Goal: Transaction & Acquisition: Purchase product/service

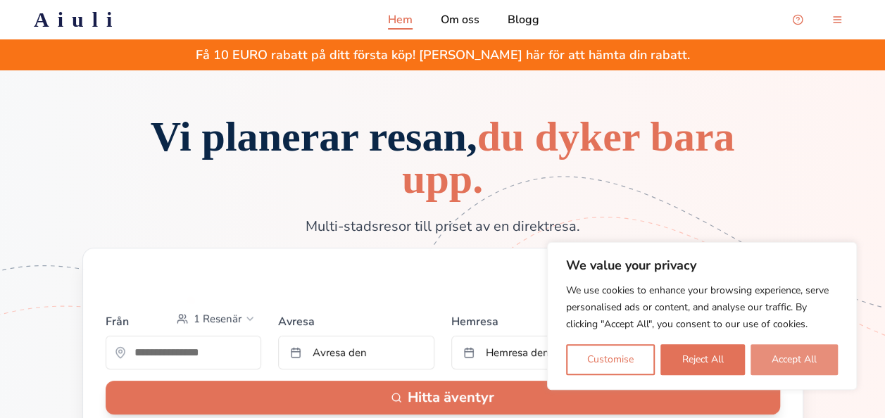
click at [807, 365] on button "Accept All" at bounding box center [794, 359] width 87 height 31
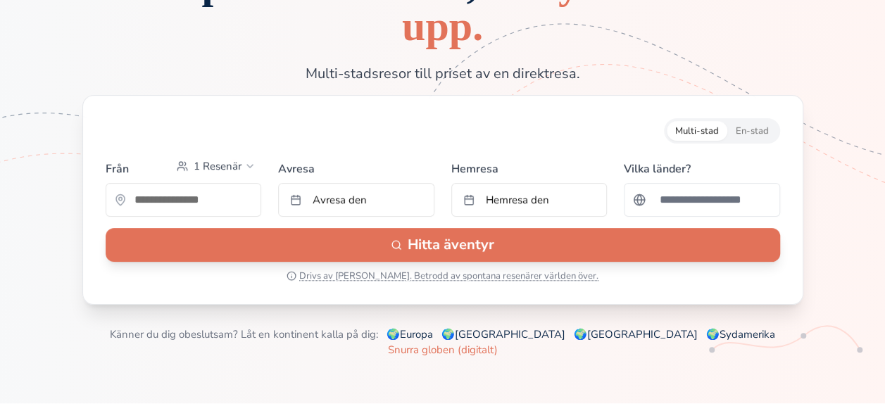
scroll to position [154, 0]
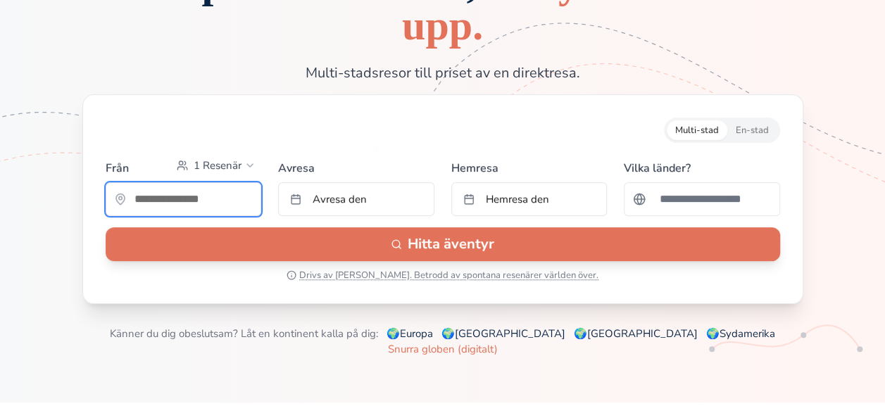
click at [194, 201] on input "text" at bounding box center [183, 199] width 155 height 28
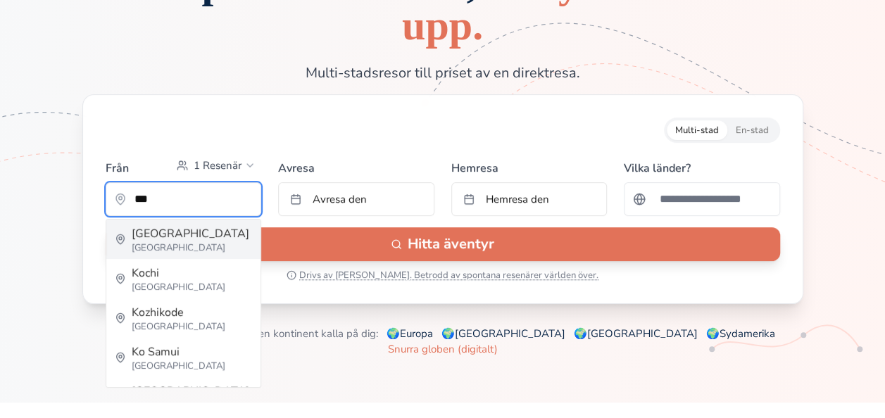
type input "**********"
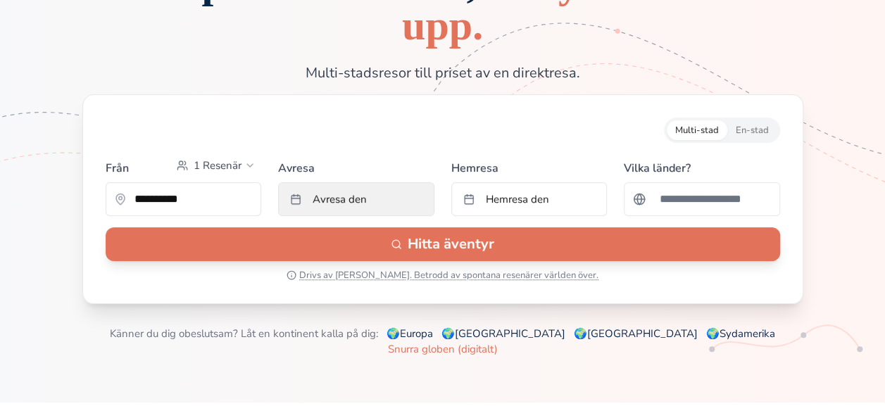
click at [373, 202] on button "Avresa den" at bounding box center [356, 199] width 156 height 34
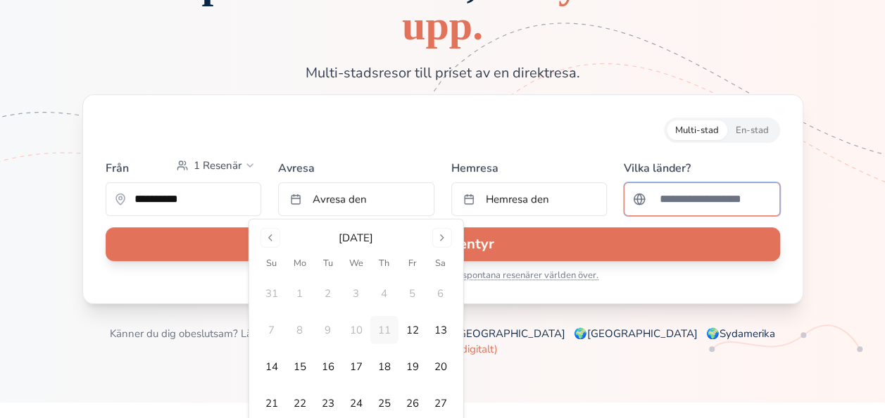
click at [669, 203] on input "Sök efter ett land" at bounding box center [712, 199] width 120 height 28
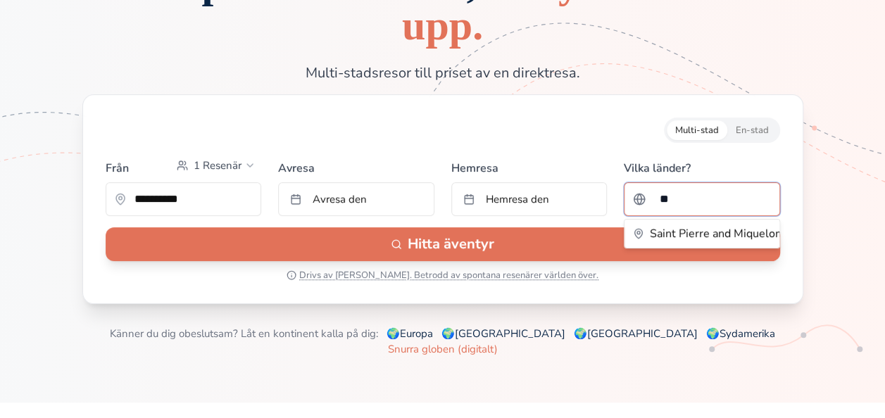
type input "*"
type input "*******"
click at [106, 228] on button "Hitta äventyr" at bounding box center [443, 245] width 675 height 34
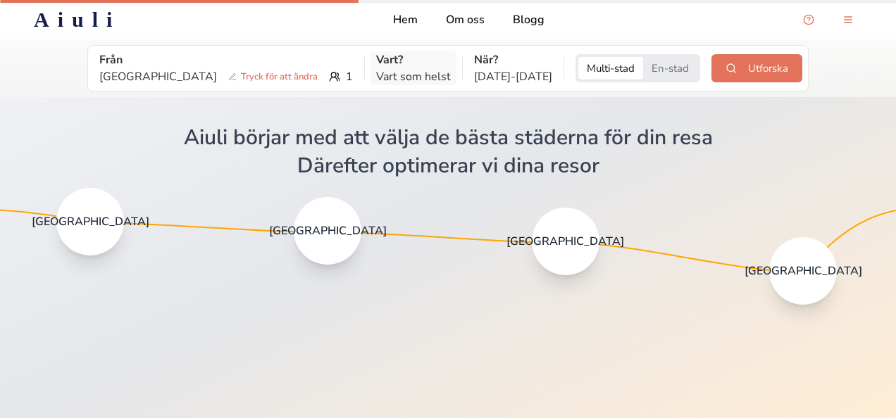
click at [389, 79] on p "Vart som helst" at bounding box center [413, 76] width 75 height 17
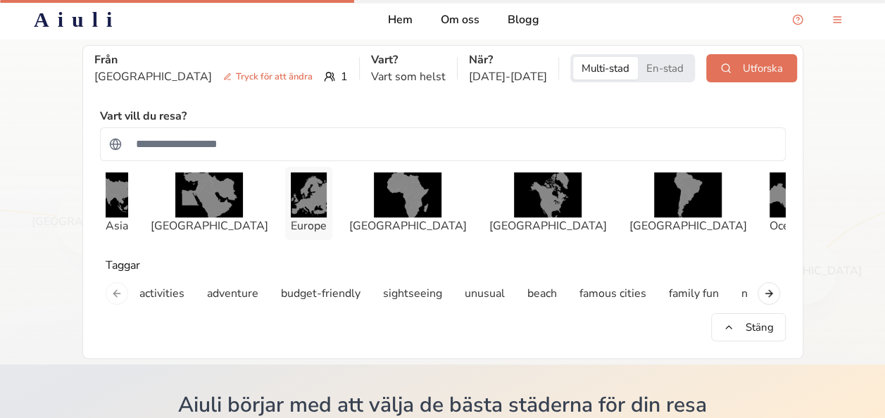
click at [311, 216] on img "button" at bounding box center [309, 195] width 36 height 45
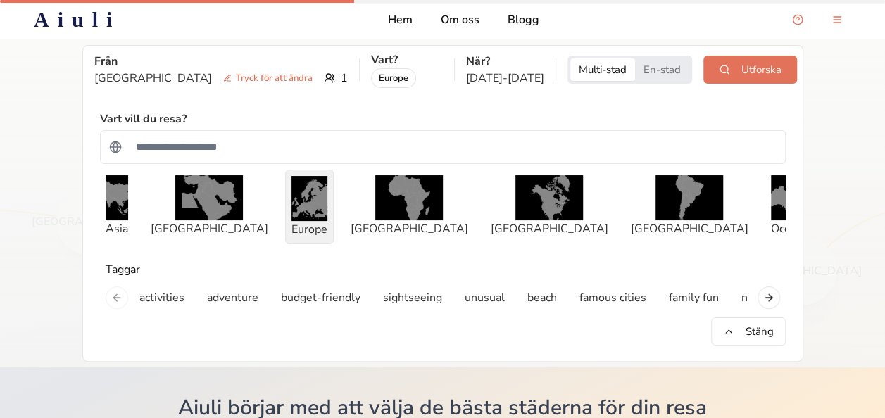
click at [311, 216] on img "button" at bounding box center [310, 198] width 36 height 45
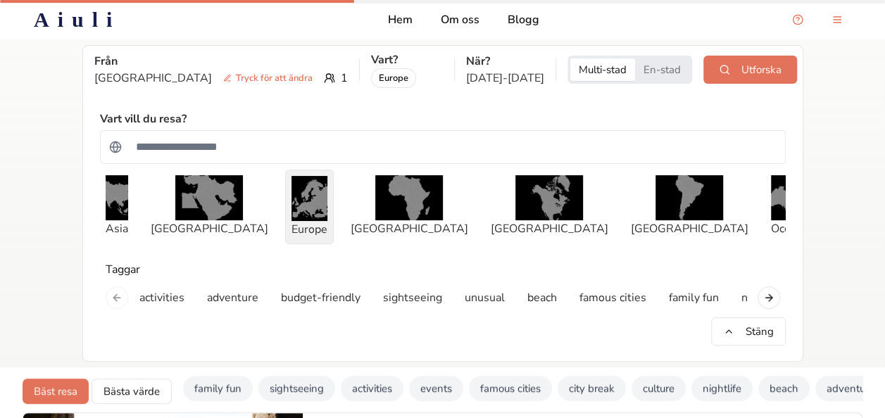
click at [311, 216] on img "button" at bounding box center [310, 198] width 36 height 45
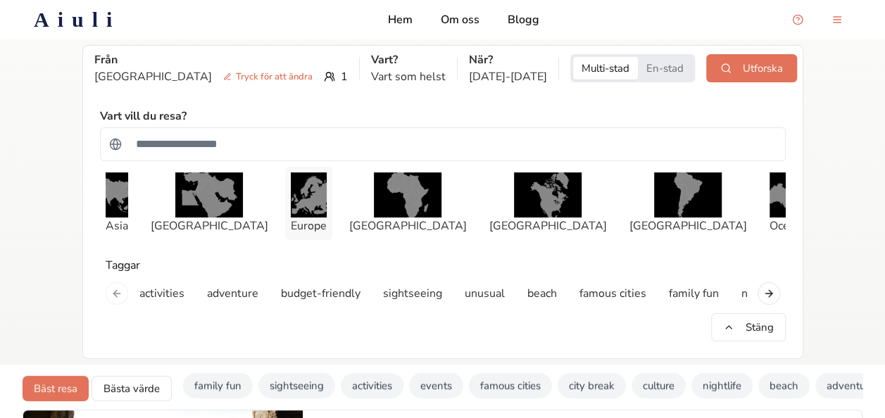
click at [311, 216] on img "button" at bounding box center [309, 195] width 36 height 45
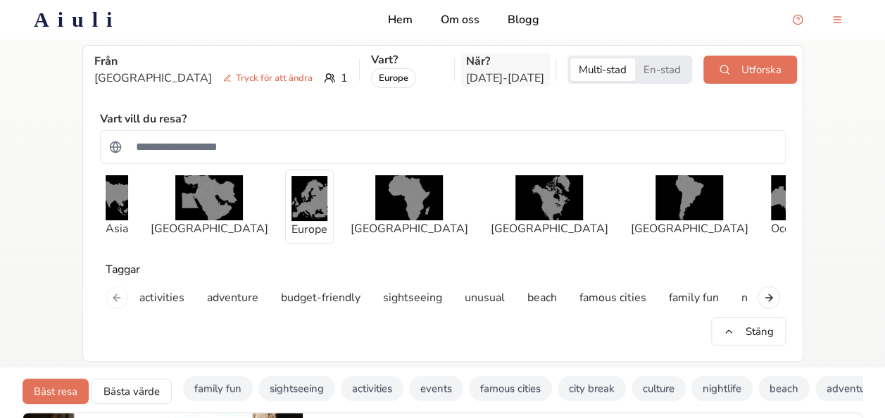
click at [479, 75] on p "Jan 10 - Jan 29" at bounding box center [505, 78] width 78 height 17
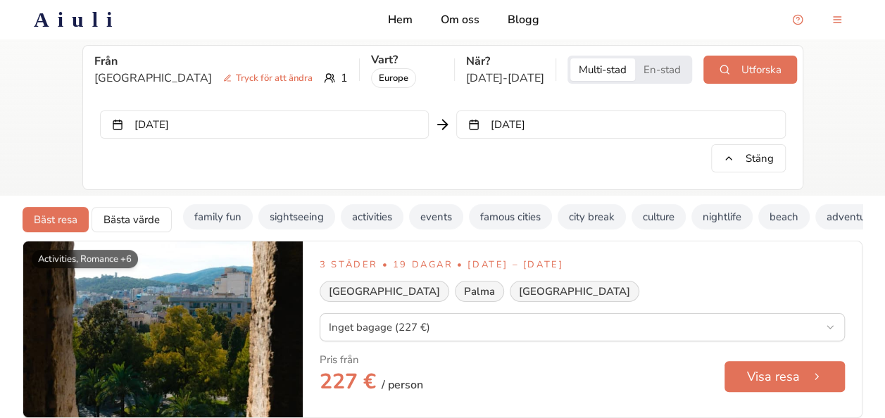
click at [118, 127] on button "Jan 10, 2026" at bounding box center [264, 125] width 329 height 28
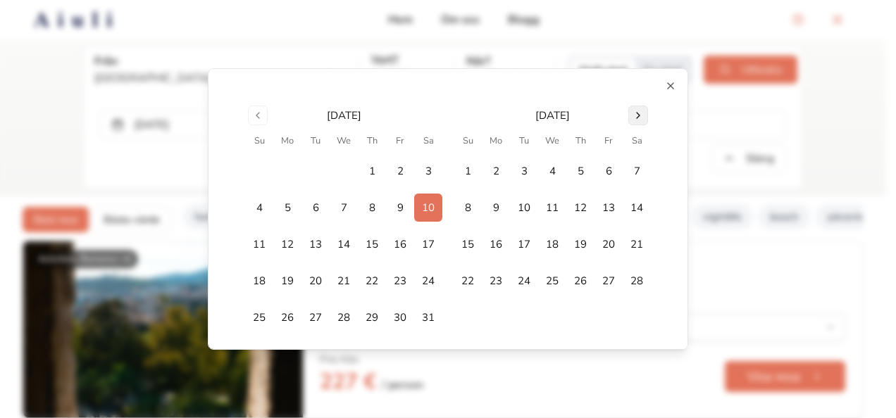
click at [633, 113] on button "Go to next month" at bounding box center [638, 116] width 20 height 20
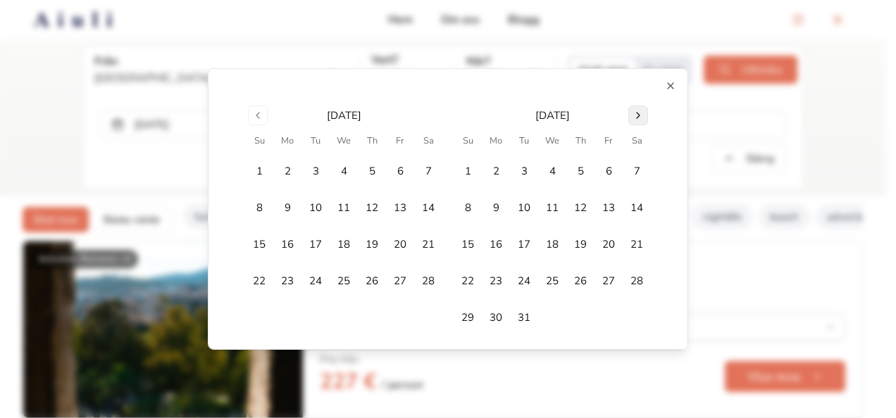
click at [633, 113] on button "Go to next month" at bounding box center [638, 116] width 20 height 20
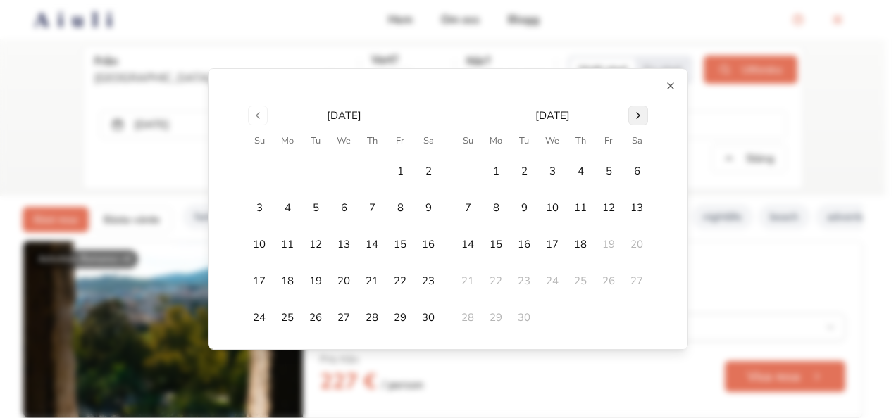
click at [637, 113] on button "Go to next month" at bounding box center [638, 116] width 20 height 20
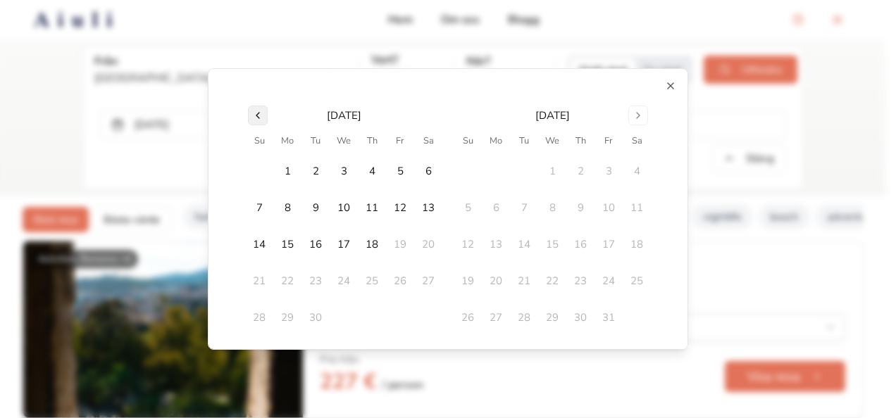
click at [256, 111] on button "Go to previous month" at bounding box center [258, 116] width 20 height 20
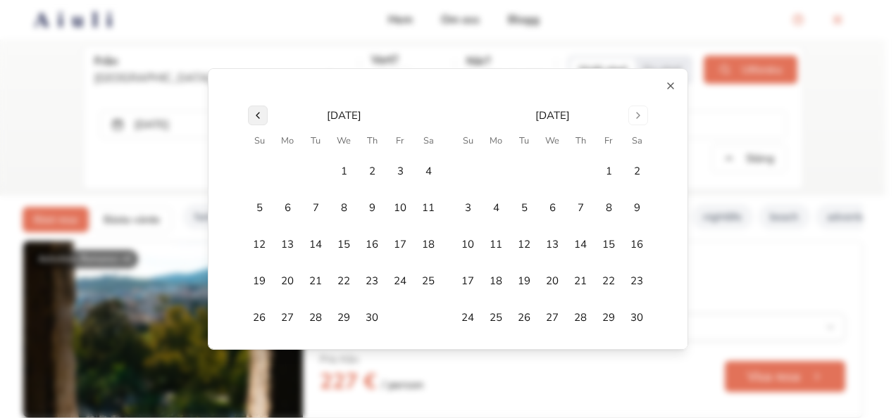
click at [256, 111] on button "Go to previous month" at bounding box center [258, 116] width 20 height 20
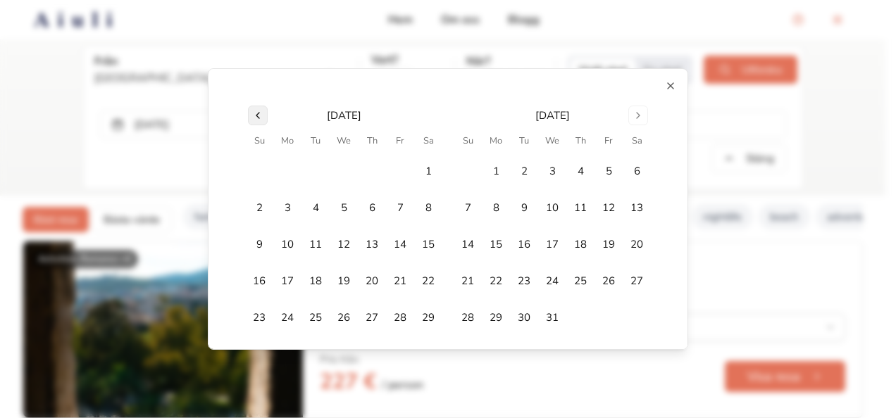
click at [256, 111] on button "Go to previous month" at bounding box center [258, 116] width 20 height 20
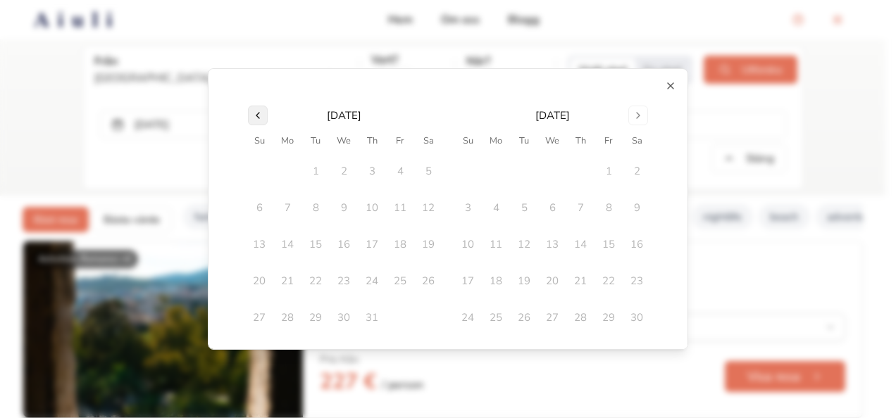
click at [256, 111] on button "Go to previous month" at bounding box center [258, 116] width 20 height 20
click at [640, 122] on button "Go to next month" at bounding box center [638, 116] width 20 height 20
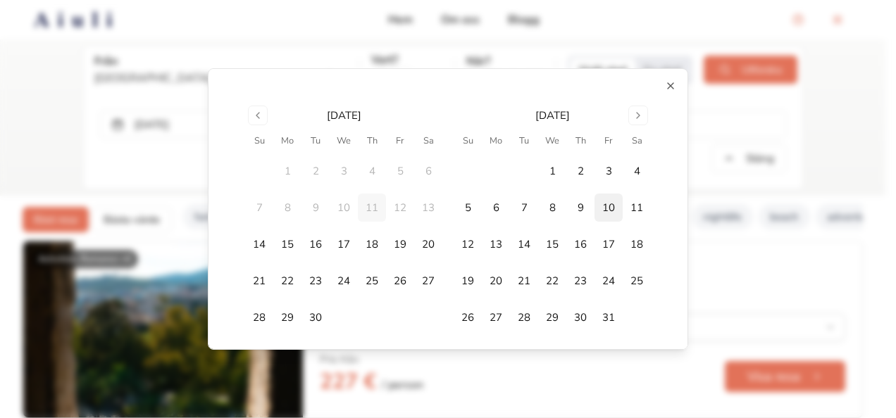
click at [606, 211] on button "10" at bounding box center [609, 208] width 28 height 28
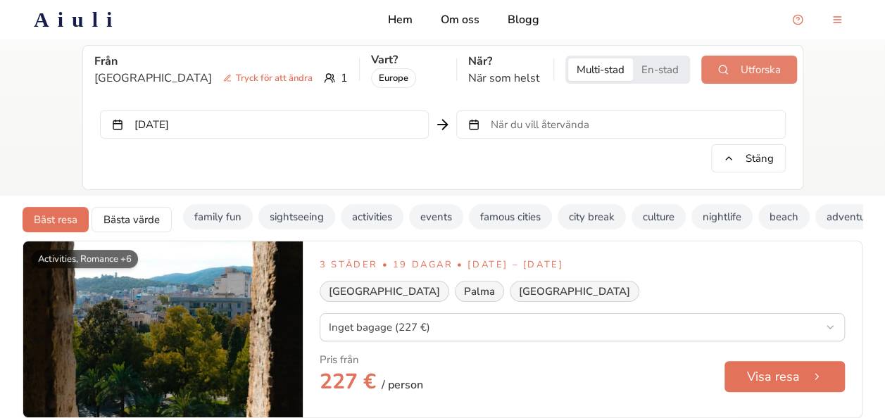
click at [728, 62] on button "Utforska" at bounding box center [750, 70] width 96 height 28
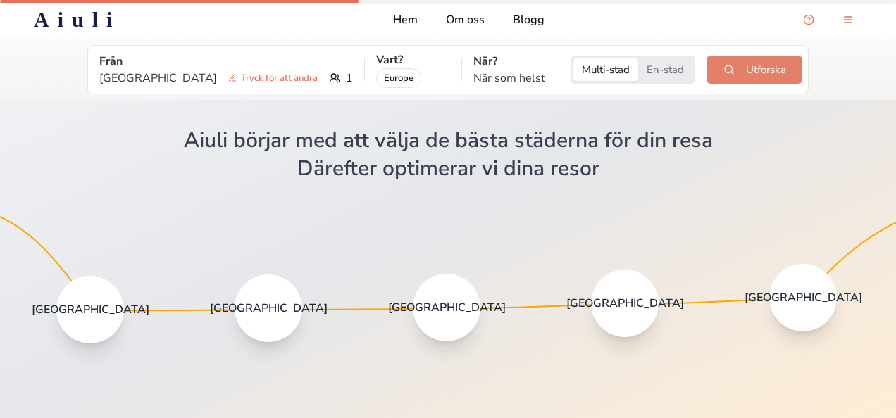
click at [728, 62] on button "Utforska" at bounding box center [755, 70] width 96 height 28
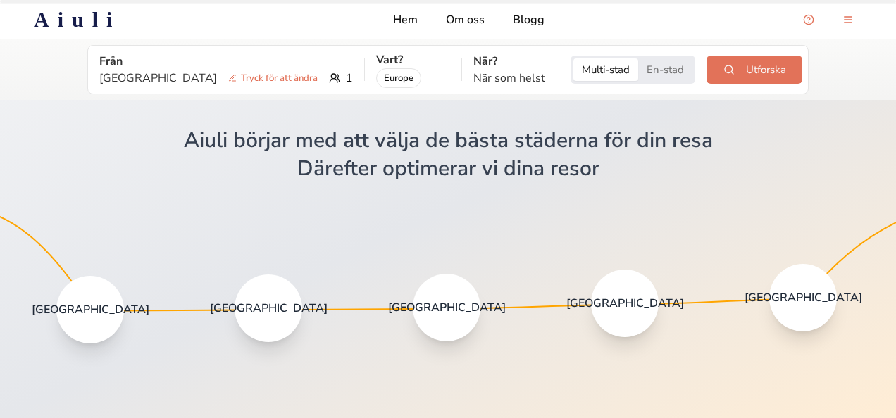
click at [275, 313] on span "[GEOGRAPHIC_DATA]" at bounding box center [269, 308] width 118 height 14
click at [627, 313] on div "[GEOGRAPHIC_DATA]" at bounding box center [625, 304] width 68 height 68
click at [627, 323] on div "[GEOGRAPHIC_DATA]" at bounding box center [625, 304] width 68 height 68
click at [629, 316] on div "[GEOGRAPHIC_DATA]" at bounding box center [625, 304] width 68 height 68
click at [491, 310] on icon at bounding box center [448, 209] width 896 height 418
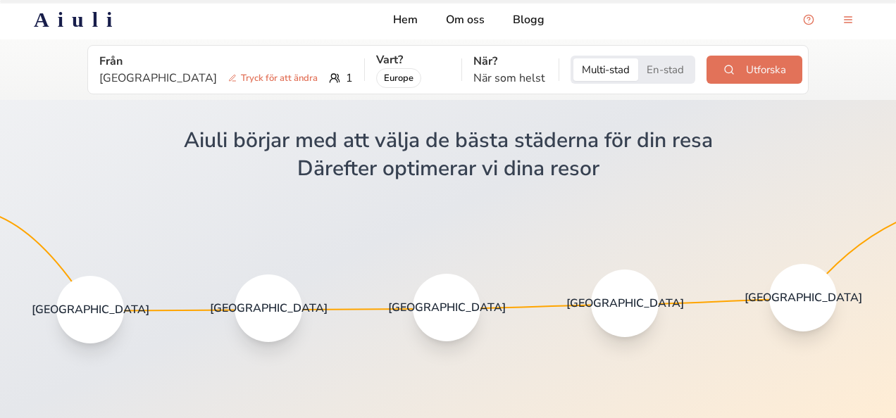
click at [461, 313] on span "[GEOGRAPHIC_DATA]" at bounding box center [447, 308] width 118 height 14
click at [454, 316] on div "[GEOGRAPHIC_DATA]" at bounding box center [447, 308] width 68 height 68
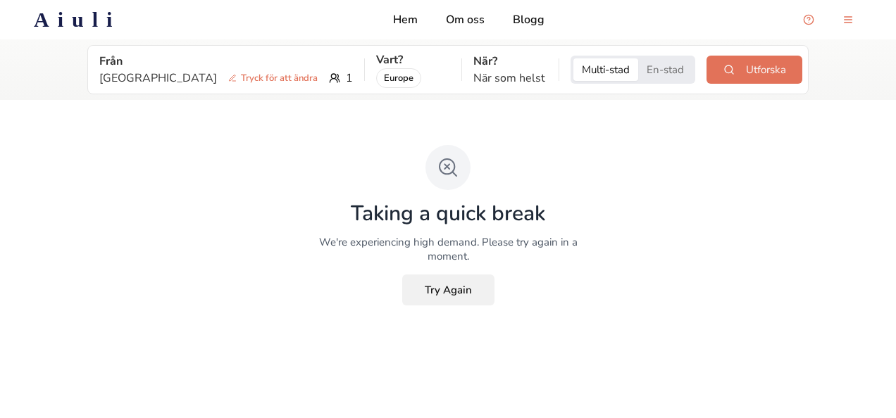
click at [433, 299] on button "Try Again" at bounding box center [448, 290] width 92 height 31
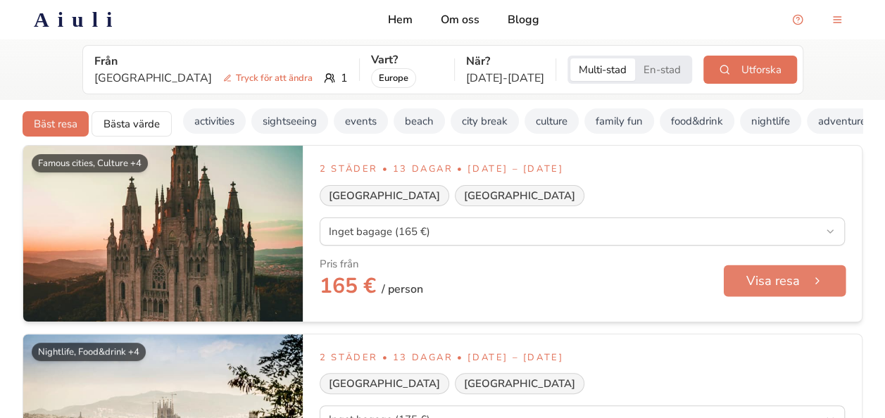
click at [737, 282] on button "Visa resa" at bounding box center [785, 281] width 123 height 32
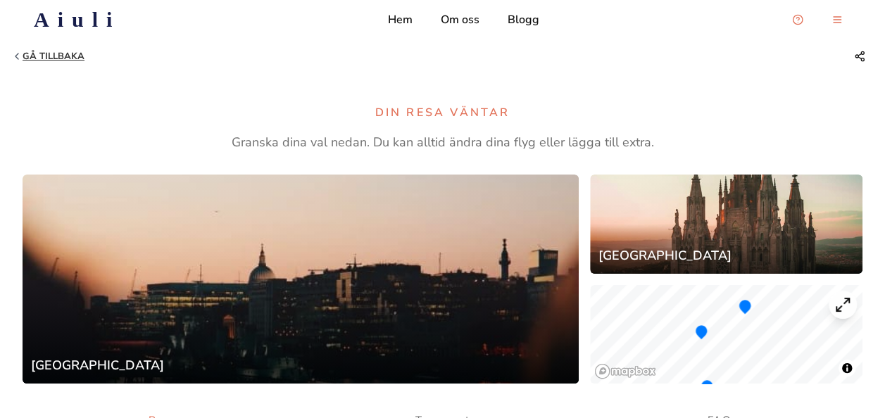
click at [32, 59] on p "Gå tillbaka" at bounding box center [54, 56] width 62 height 11
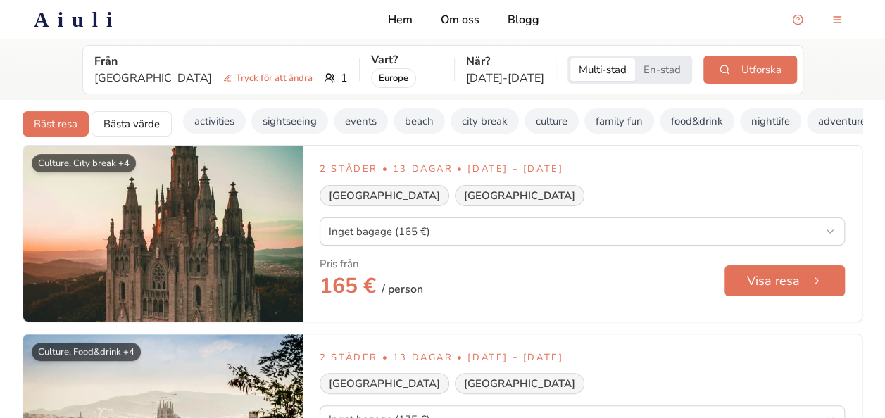
click at [332, 77] on icon at bounding box center [333, 78] width 2 height 8
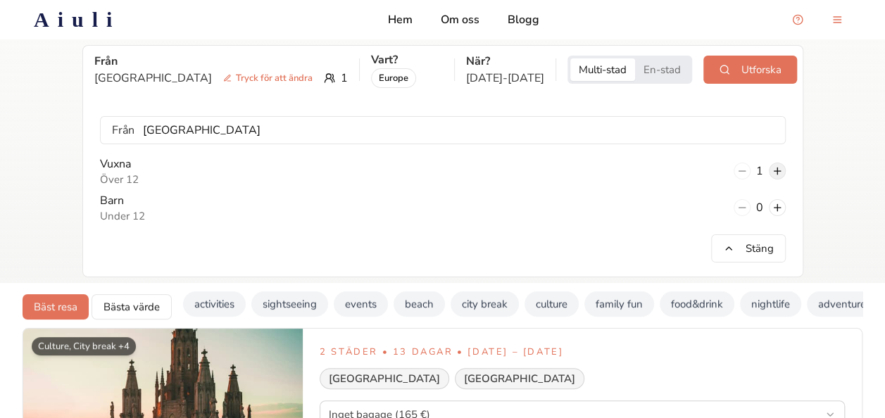
click at [779, 166] on button at bounding box center [777, 171] width 17 height 17
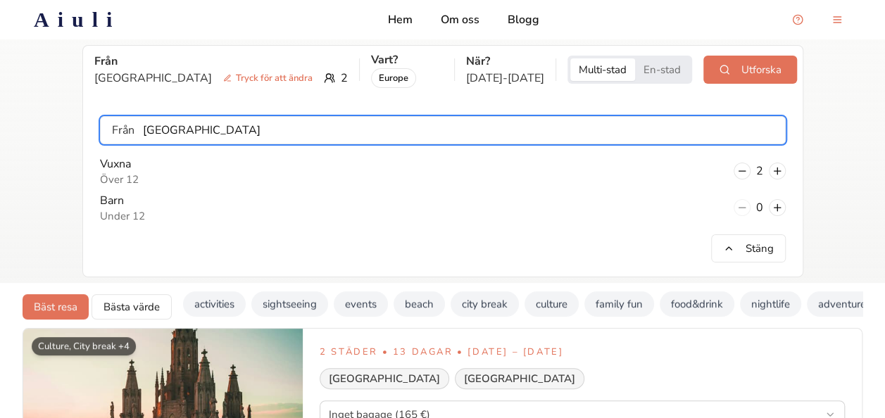
click at [232, 132] on input "[GEOGRAPHIC_DATA]" at bounding box center [460, 130] width 651 height 28
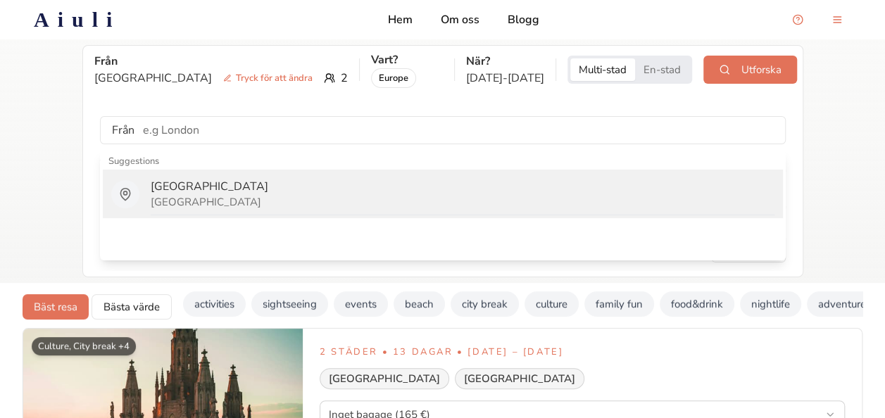
type input "[GEOGRAPHIC_DATA]"
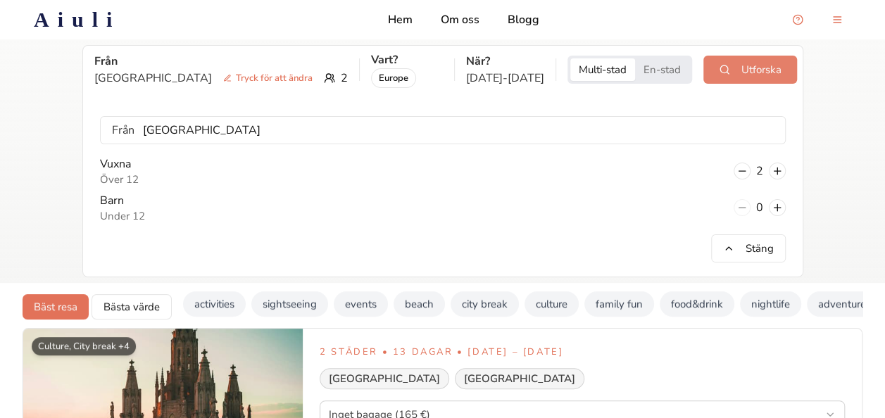
click at [766, 76] on button "Utforska" at bounding box center [751, 70] width 94 height 28
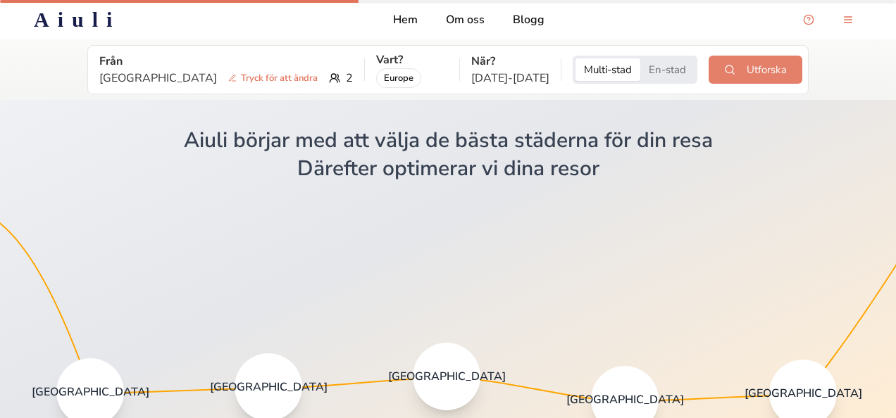
click at [479, 80] on p "[DATE] - [DATE]" at bounding box center [510, 78] width 78 height 17
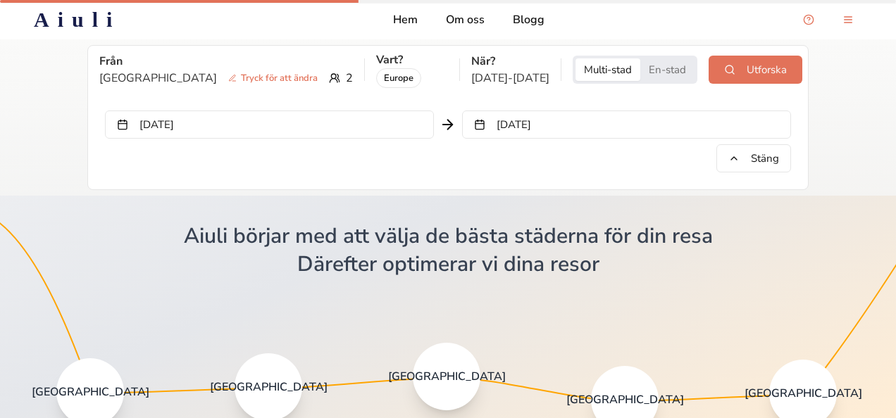
click at [309, 115] on button "[DATE]" at bounding box center [269, 125] width 329 height 28
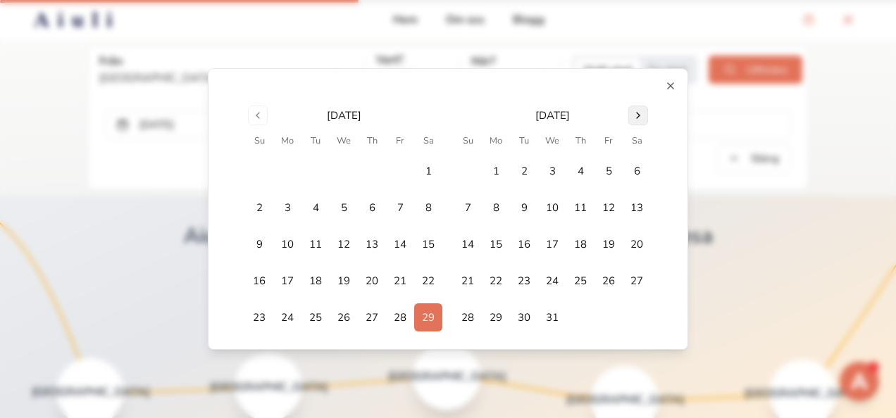
click at [628, 118] on button "Go to next month" at bounding box center [638, 116] width 20 height 20
click at [638, 121] on button "Go to next month" at bounding box center [638, 116] width 20 height 20
click at [639, 121] on button "Go to next month" at bounding box center [638, 116] width 20 height 20
click at [637, 120] on button "Go to next month" at bounding box center [638, 116] width 20 height 20
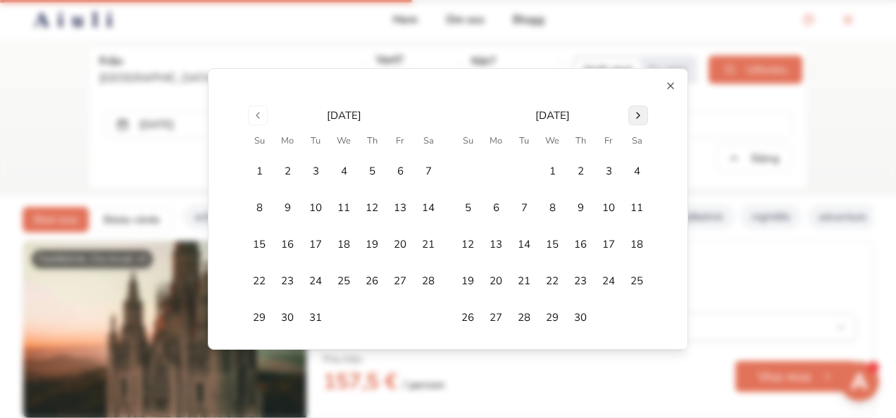
click at [628, 118] on button "Go to next month" at bounding box center [638, 116] width 20 height 20
click at [628, 116] on button "Go to next month" at bounding box center [638, 116] width 20 height 20
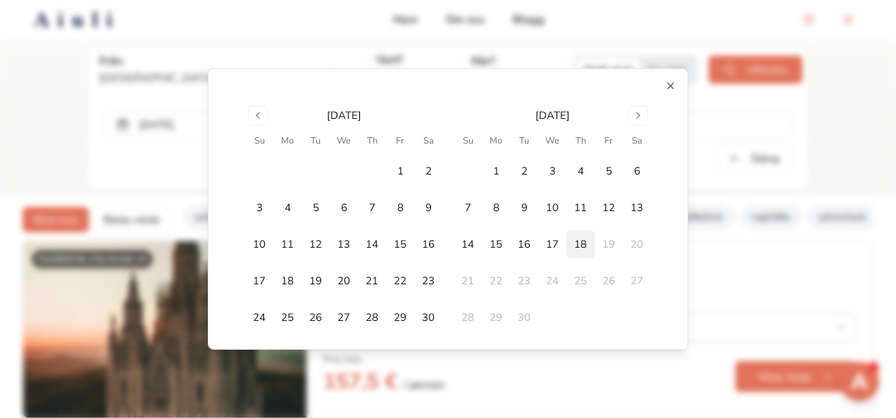
click at [578, 255] on button "18" at bounding box center [580, 244] width 28 height 28
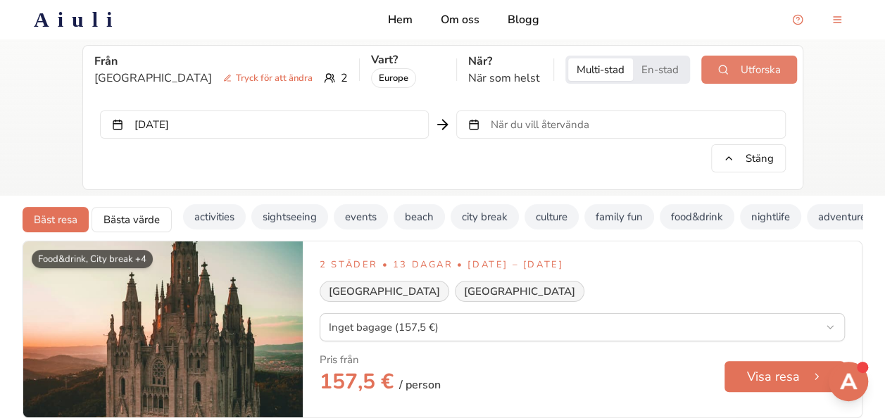
click at [711, 75] on button "Utforska" at bounding box center [750, 70] width 96 height 28
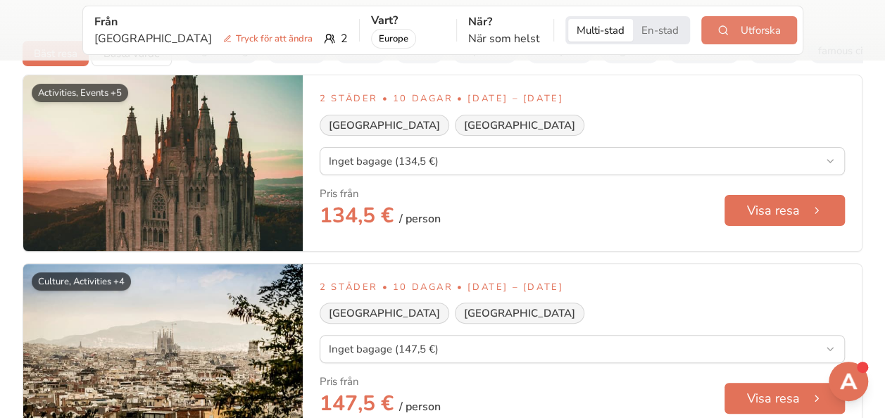
scroll to position [71, 0]
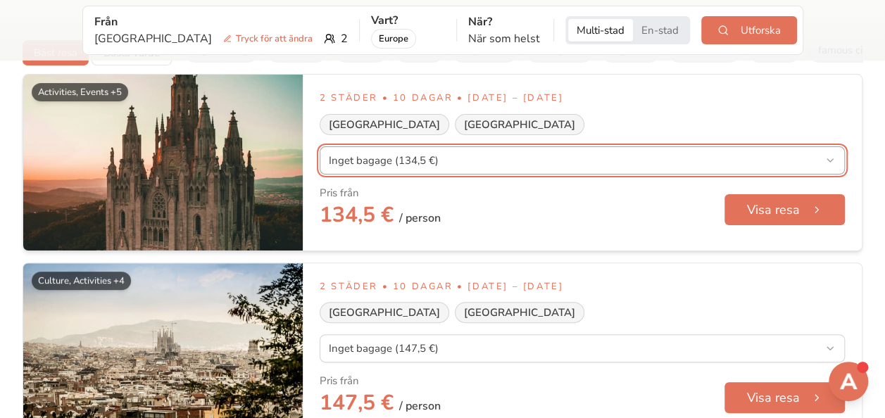
click at [349, 163] on button "Inget bagage (134,5 €)" at bounding box center [582, 161] width 525 height 28
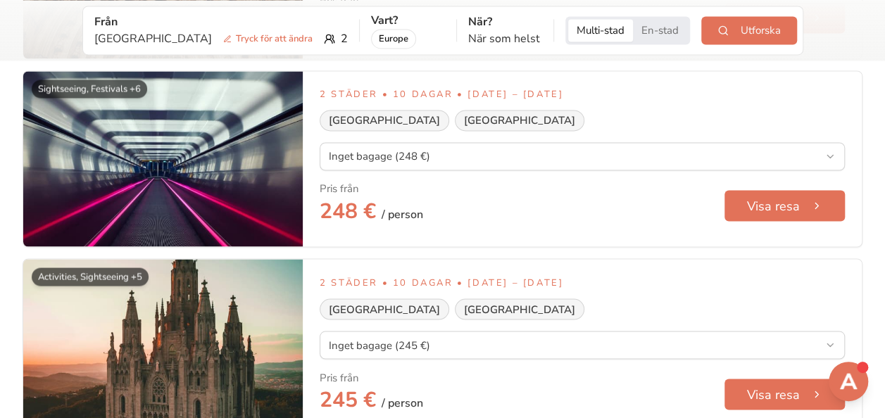
scroll to position [1110, 0]
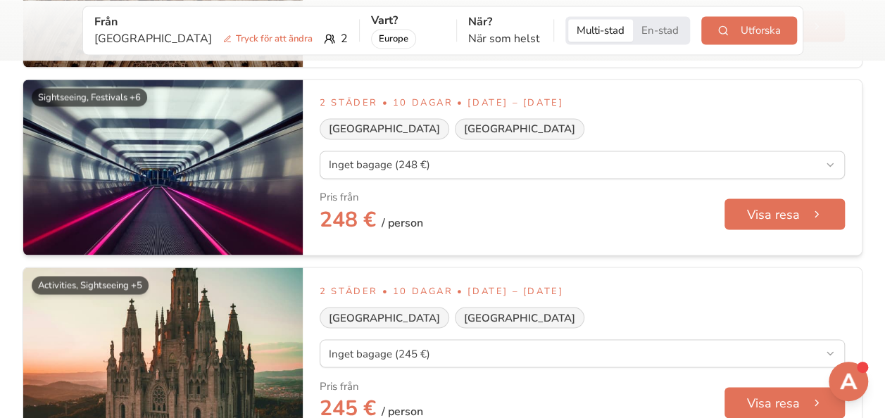
click at [154, 161] on img at bounding box center [163, 168] width 280 height 176
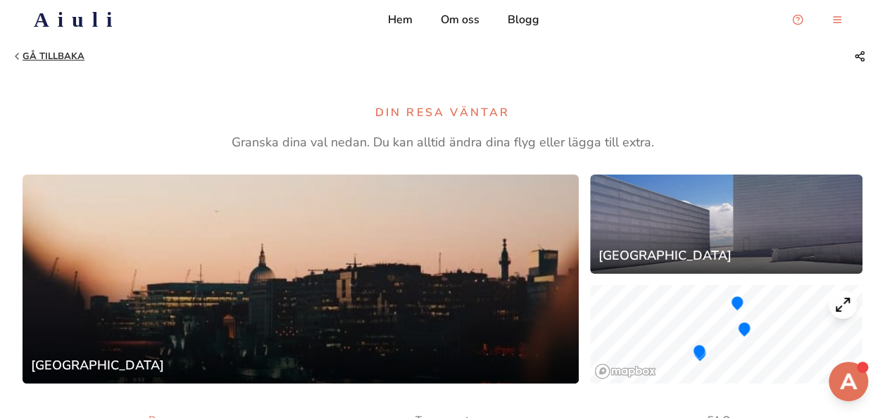
click at [42, 61] on p "Gå tillbaka" at bounding box center [54, 56] width 62 height 11
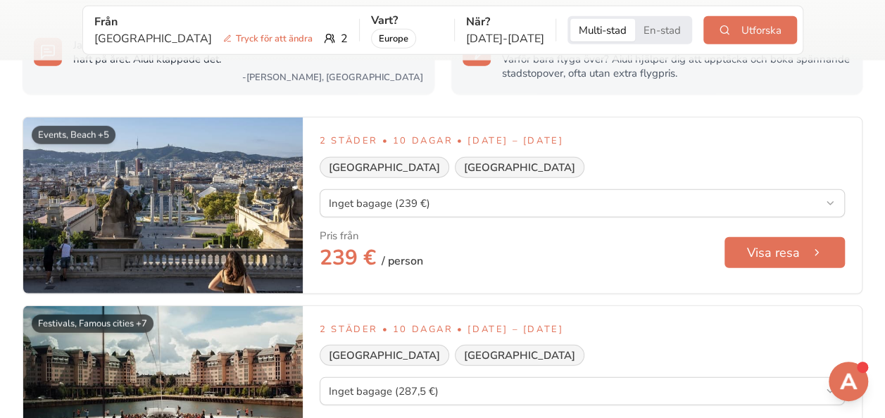
scroll to position [1743, 0]
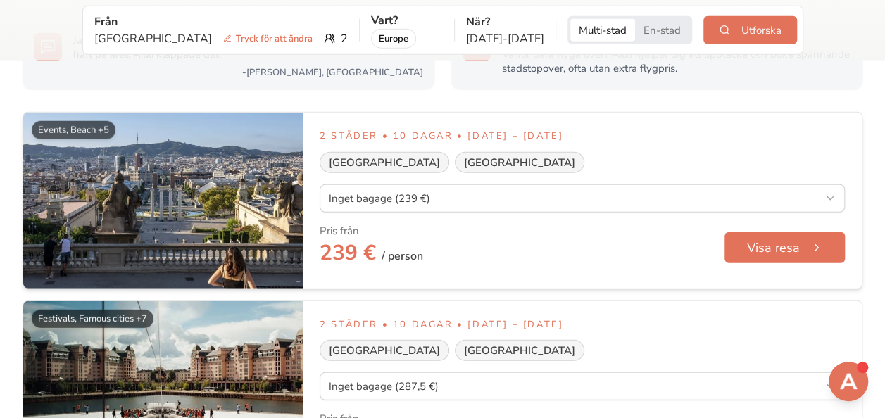
click at [74, 240] on img at bounding box center [163, 201] width 280 height 176
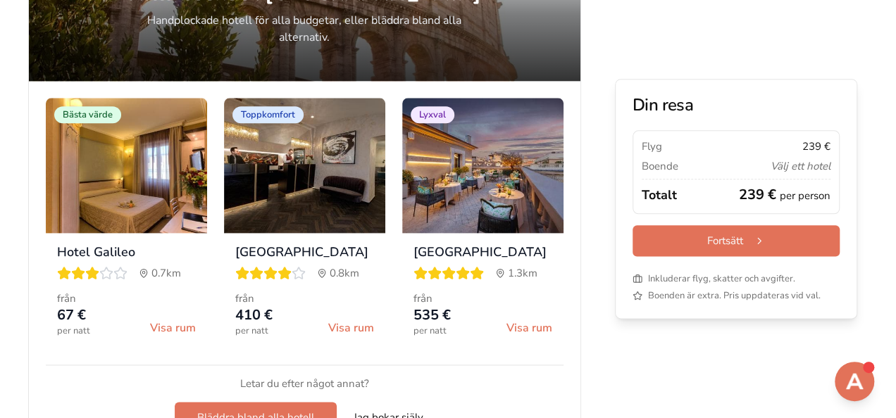
scroll to position [767, 0]
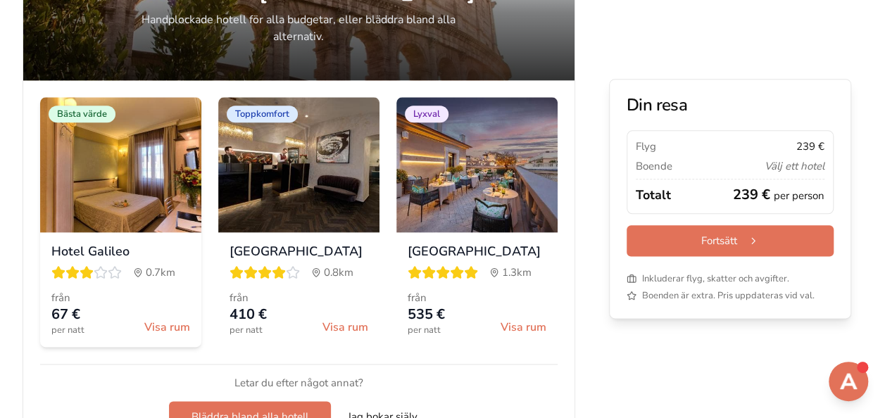
click at [114, 257] on h3 "Hotel Galileo" at bounding box center [120, 252] width 139 height 16
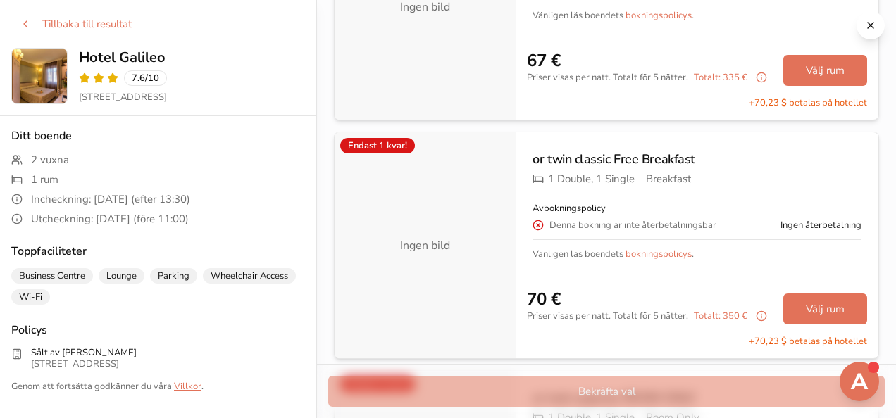
scroll to position [184, 0]
click at [827, 311] on button "Välj rum" at bounding box center [825, 308] width 84 height 31
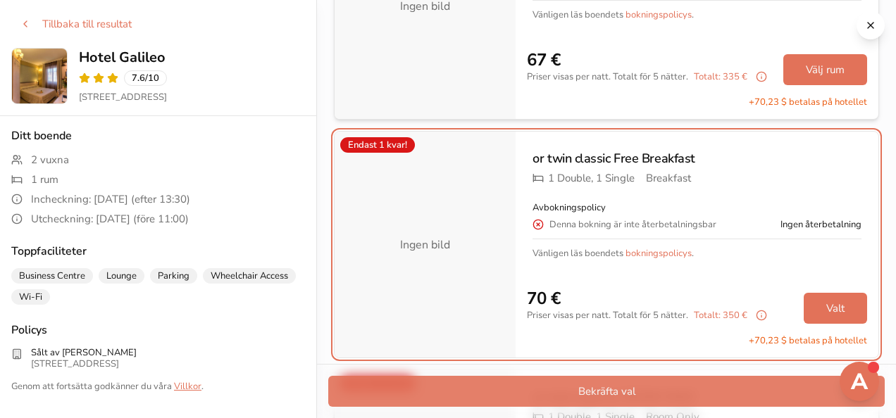
click at [799, 394] on button "Bekräfta val" at bounding box center [606, 391] width 556 height 31
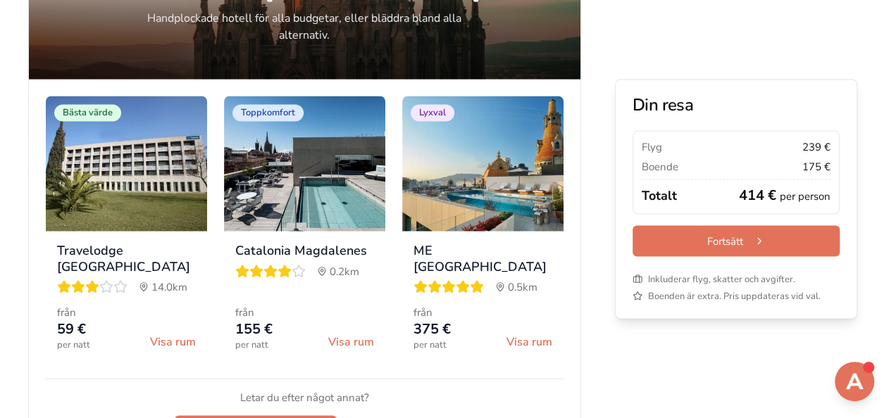
scroll to position [1204, 0]
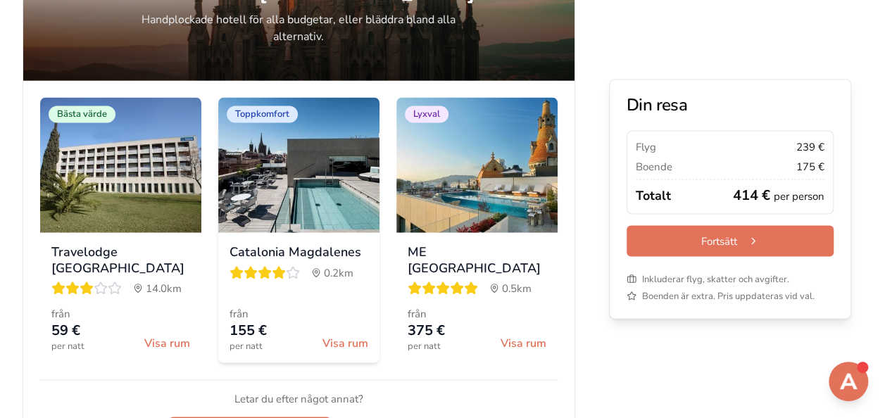
click at [335, 351] on div "Catalonia Magdalenes 0.2 km från 155 € per natt Visa rum" at bounding box center [298, 297] width 161 height 130
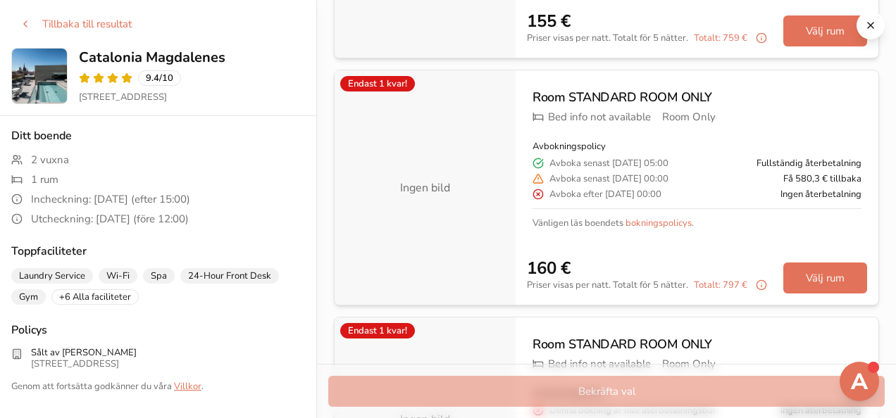
scroll to position [255, 0]
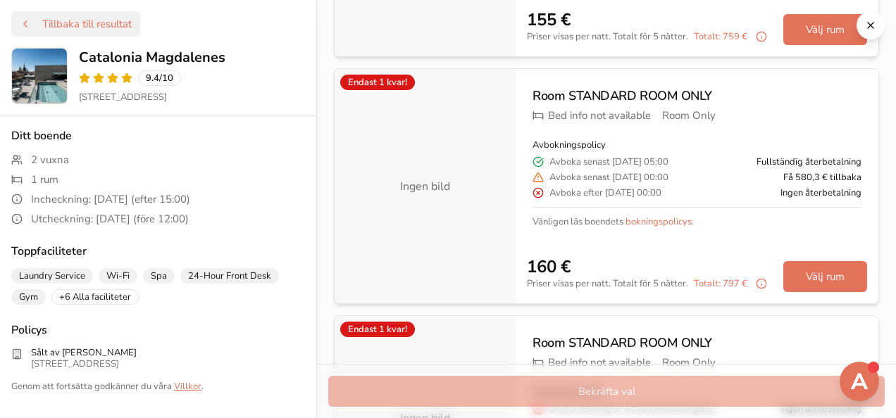
click at [59, 20] on button "Tillbaka till resultat" at bounding box center [75, 23] width 129 height 25
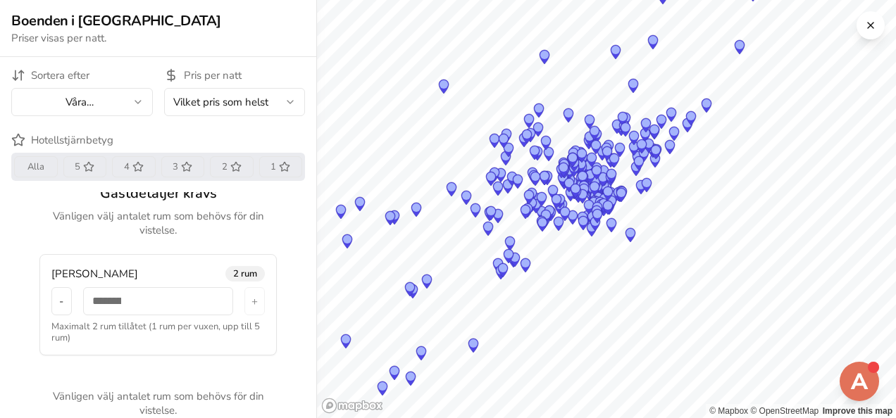
scroll to position [0, 0]
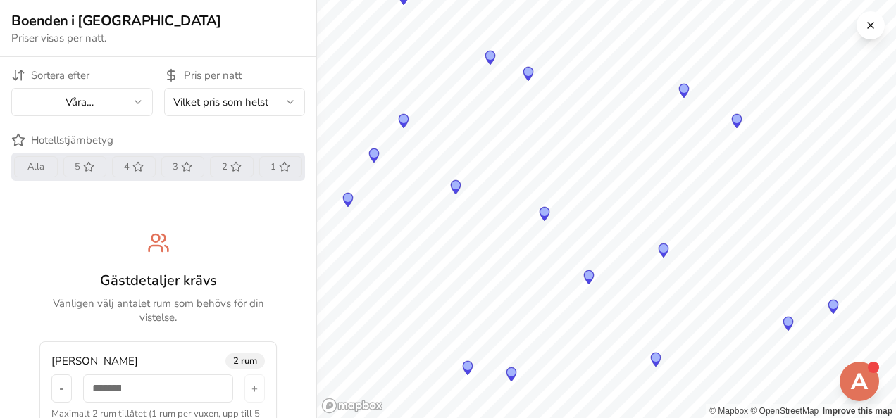
click at [589, 284] on icon "Map marker" at bounding box center [589, 277] width 10 height 14
click at [584, 276] on icon "Map marker" at bounding box center [589, 277] width 10 height 14
click at [655, 358] on circle "Map marker" at bounding box center [656, 358] width 8 height 8
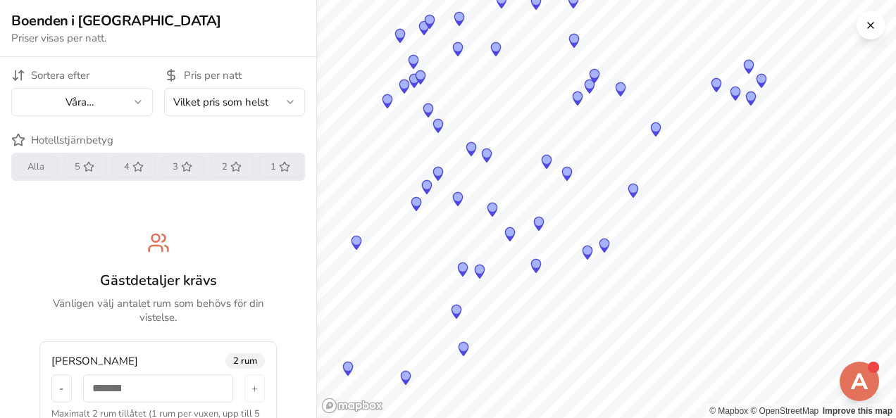
click at [537, 272] on icon "Map marker" at bounding box center [536, 266] width 10 height 14
click at [533, 271] on icon "Map marker" at bounding box center [536, 266] width 17 height 17
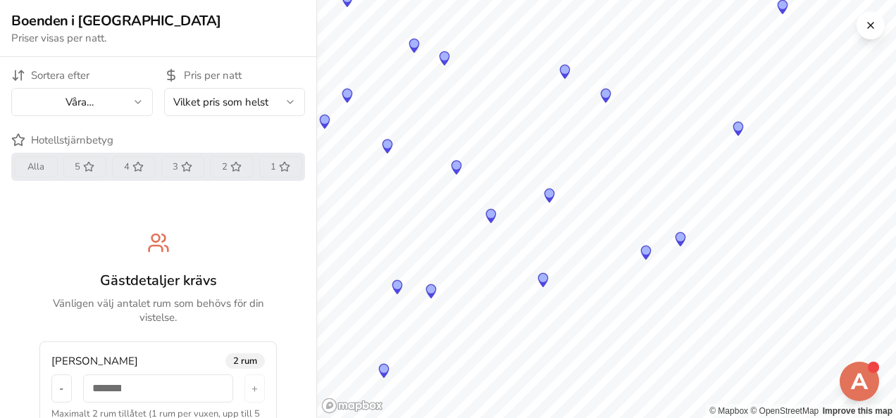
click at [541, 283] on icon "Map marker" at bounding box center [543, 280] width 10 height 14
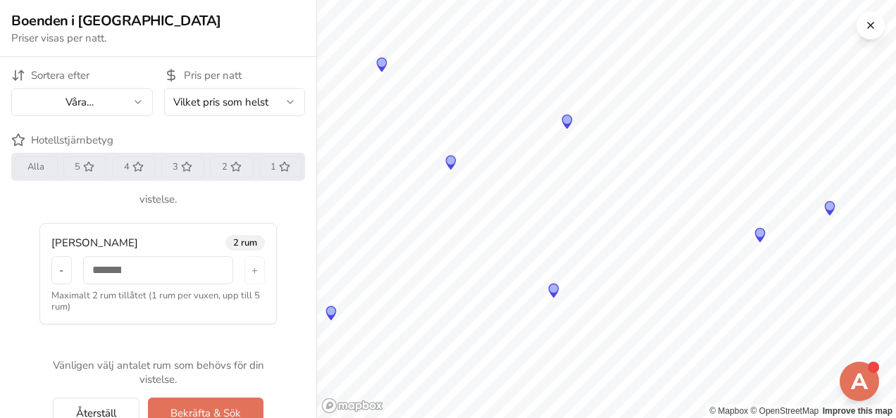
scroll to position [156, 0]
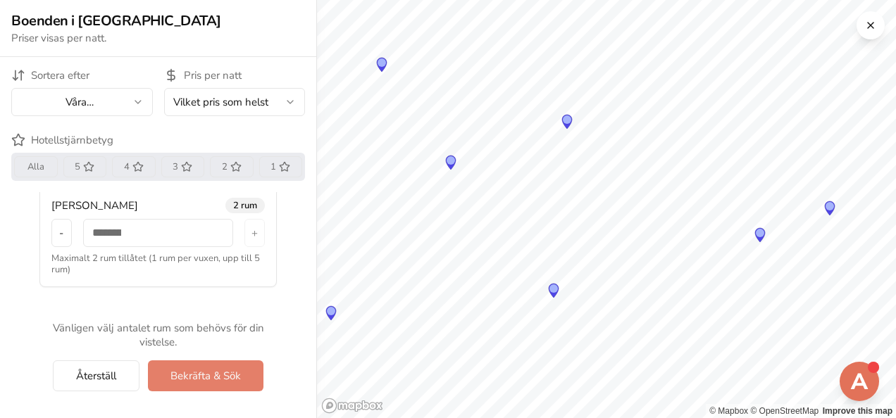
click at [186, 378] on button "Bekräfta & Sök" at bounding box center [206, 376] width 116 height 31
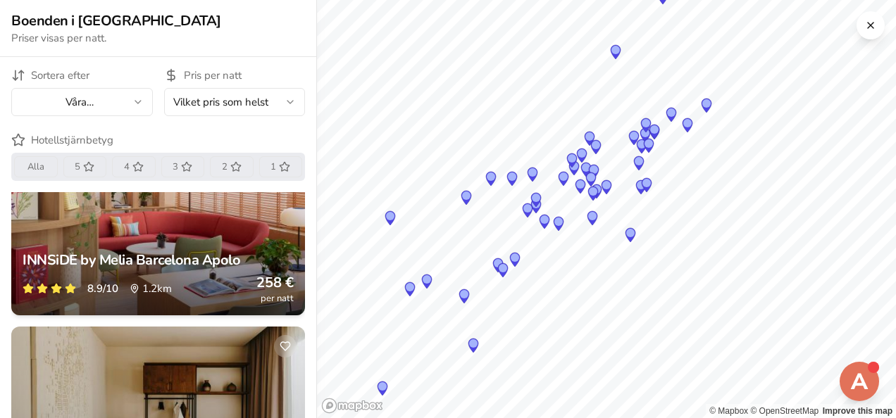
scroll to position [699, 0]
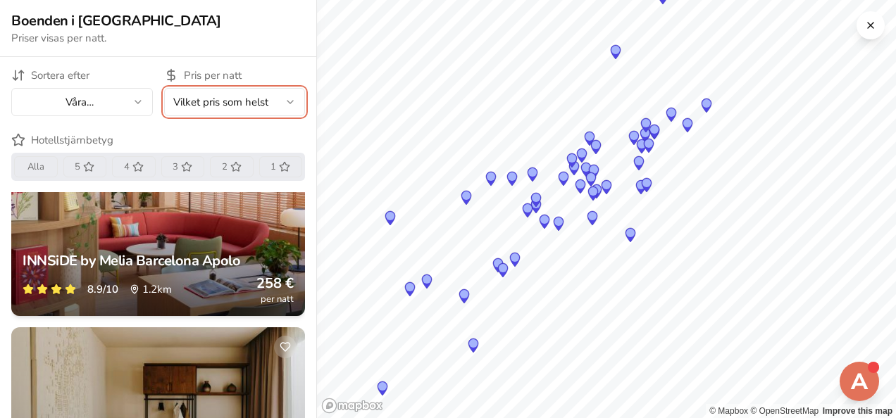
click at [206, 105] on button "Vilket pris som helst" at bounding box center [235, 102] width 142 height 28
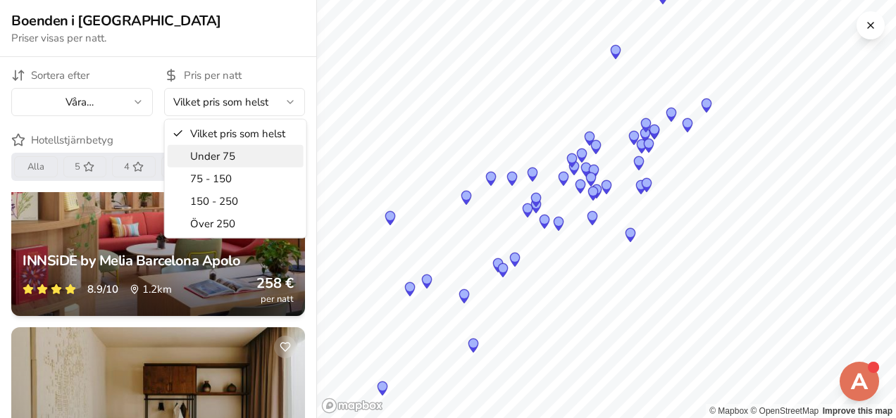
click at [200, 153] on span "Under 75" at bounding box center [212, 156] width 45 height 14
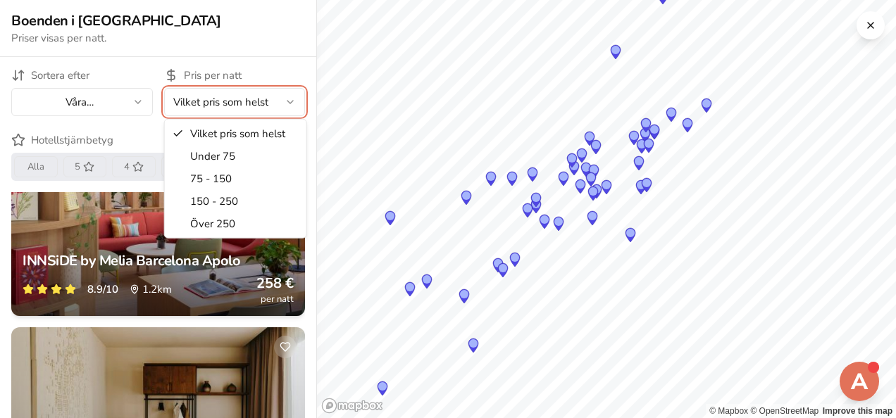
scroll to position [0, 0]
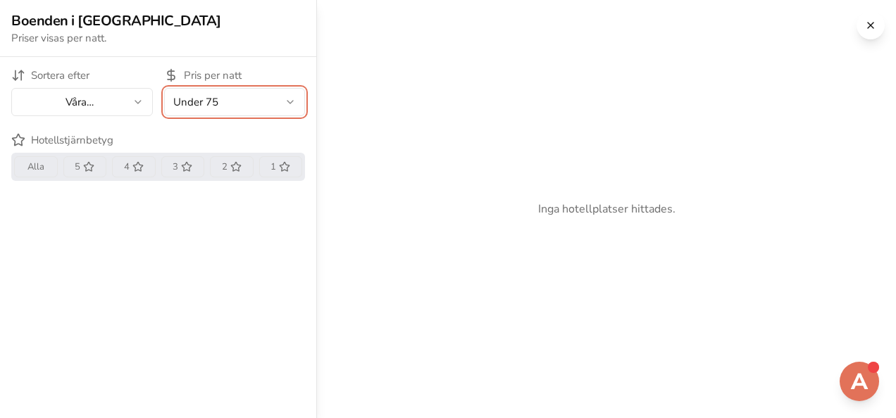
click at [189, 103] on button "Under 75" at bounding box center [235, 102] width 142 height 28
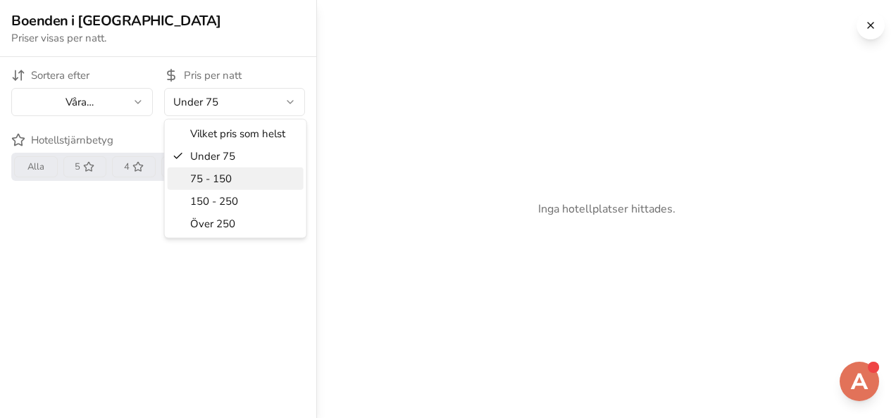
click at [192, 183] on span "75 - 150" at bounding box center [211, 179] width 42 height 14
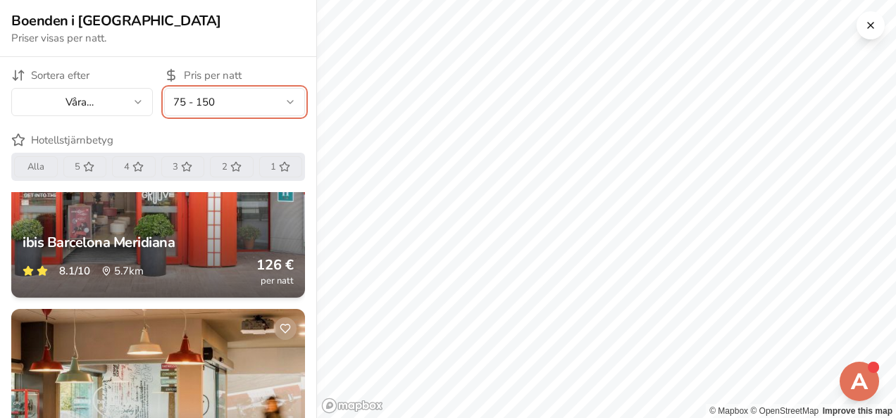
scroll to position [500, 0]
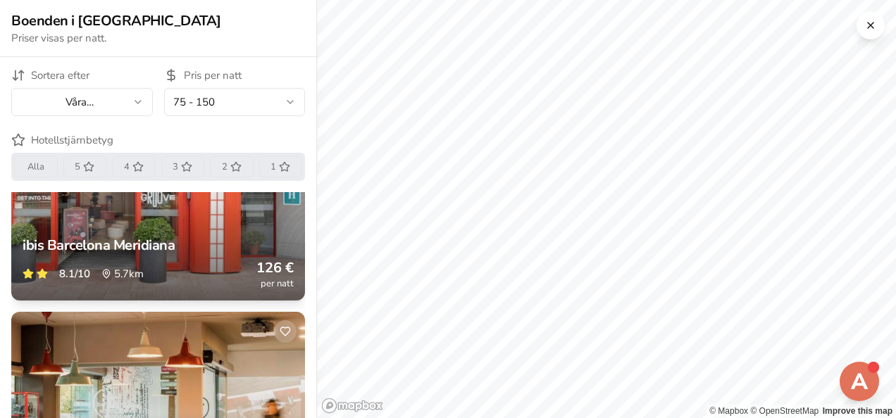
click at [65, 259] on div "8.1 /10 5.7 km 126 € per natt" at bounding box center [158, 274] width 271 height 31
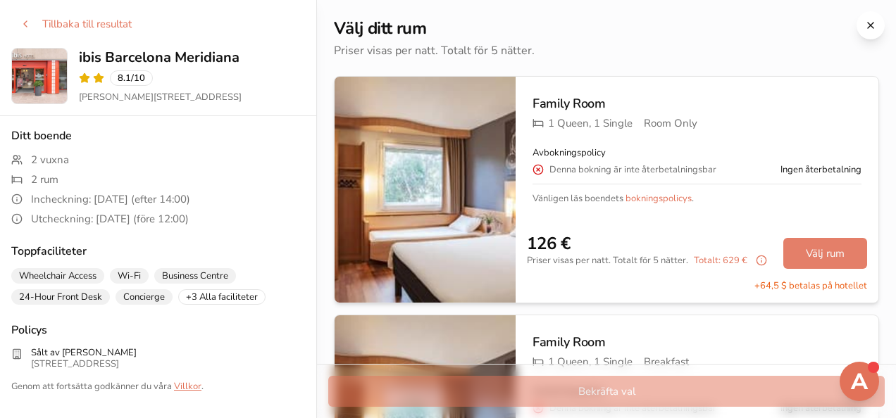
click at [783, 254] on button "Välj rum" at bounding box center [825, 253] width 84 height 31
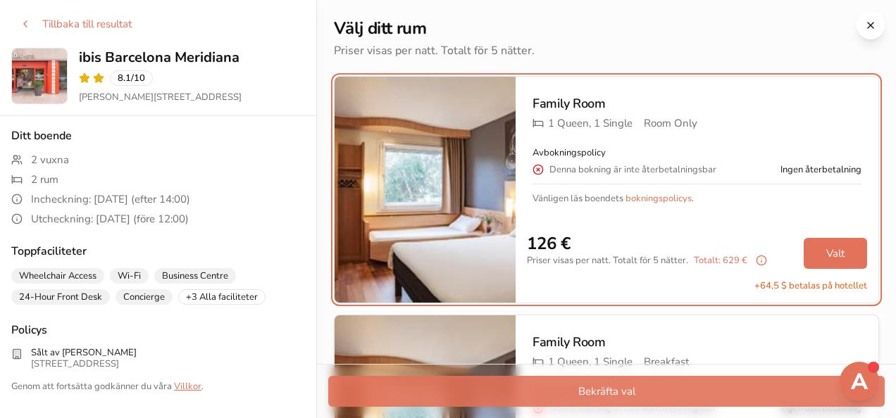
click at [471, 390] on button "Bekräfta val" at bounding box center [606, 391] width 556 height 31
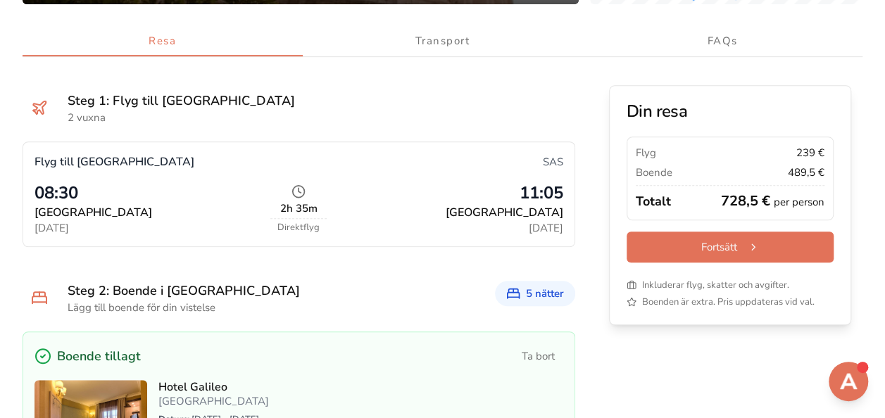
scroll to position [380, 0]
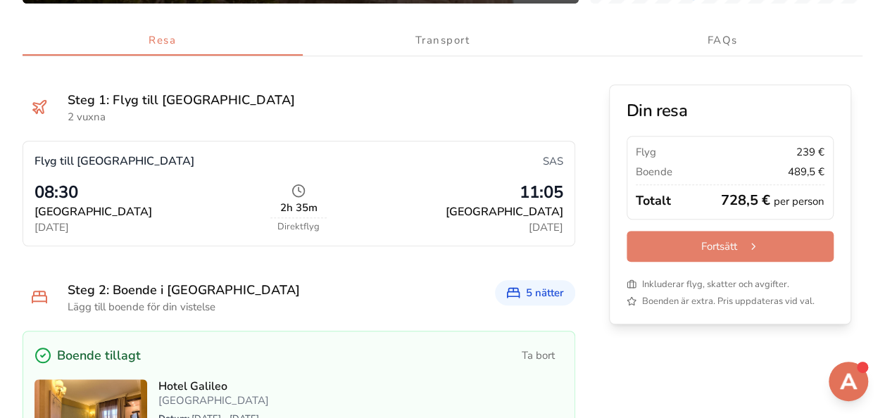
click at [761, 251] on button "Fortsätt" at bounding box center [730, 246] width 207 height 31
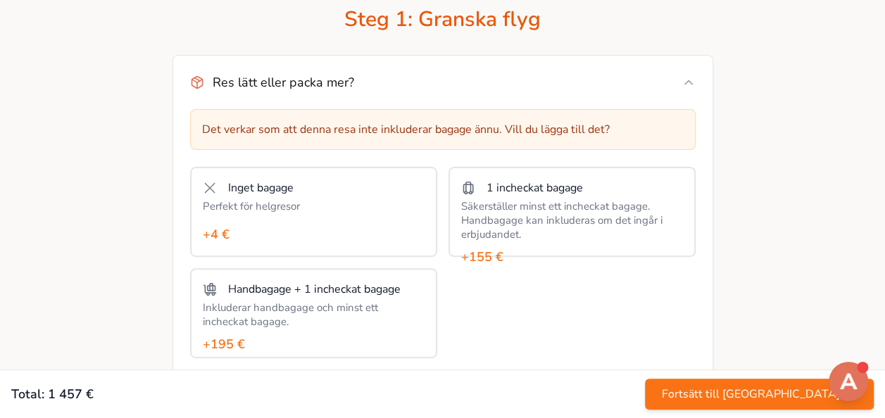
scroll to position [100, 0]
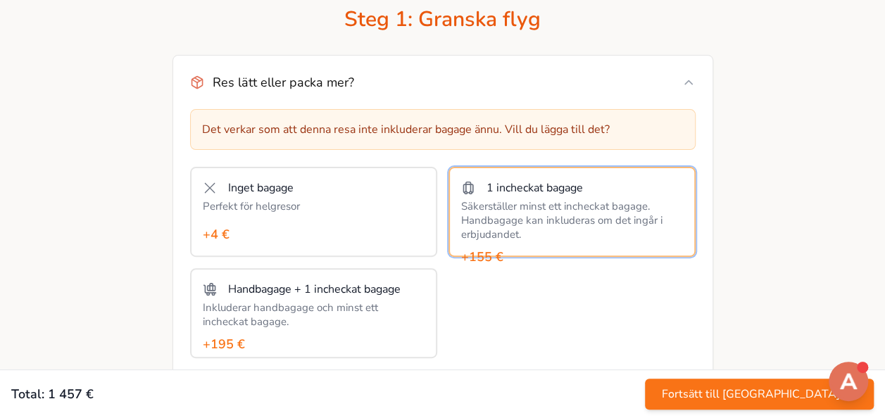
click at [561, 203] on div "Säkerställer minst ett incheckat bagage. Handbagage kan inkluderas om det ingår…" at bounding box center [572, 220] width 222 height 42
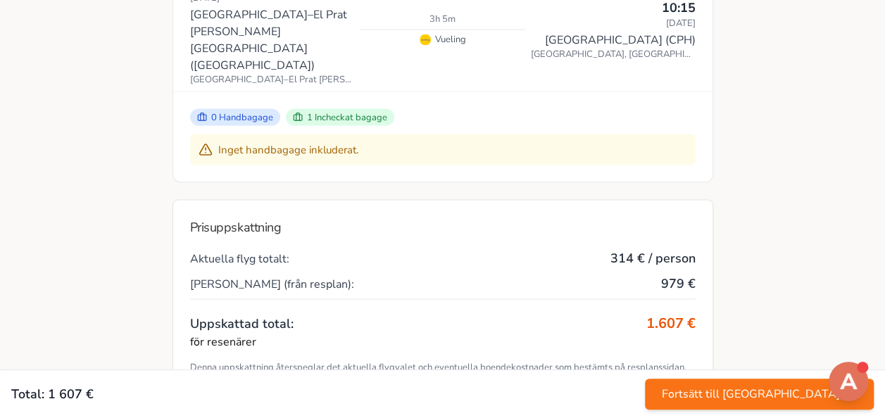
scroll to position [1262, 0]
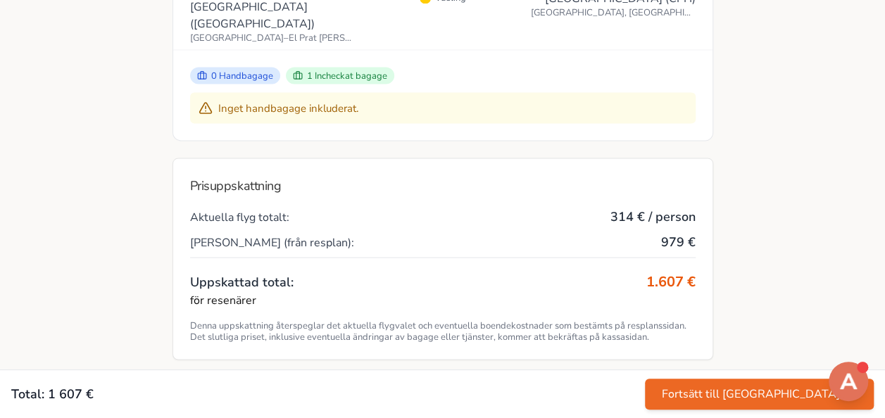
click at [800, 397] on button "Fortsätt till [GEOGRAPHIC_DATA]" at bounding box center [759, 394] width 229 height 31
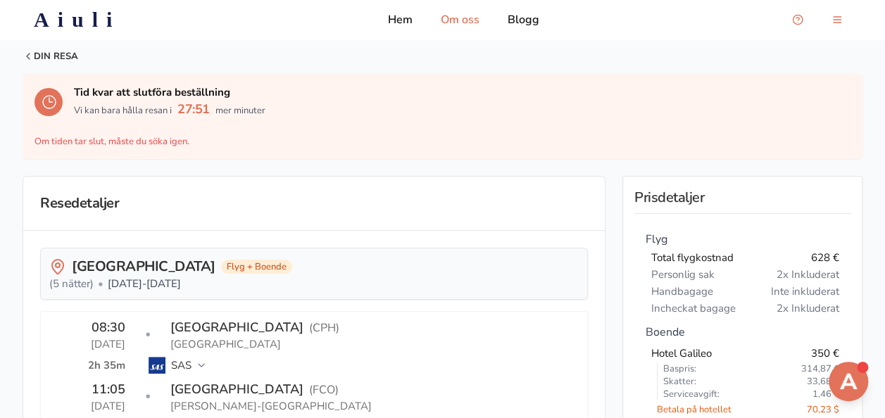
click at [457, 20] on p "Om oss" at bounding box center [460, 19] width 39 height 17
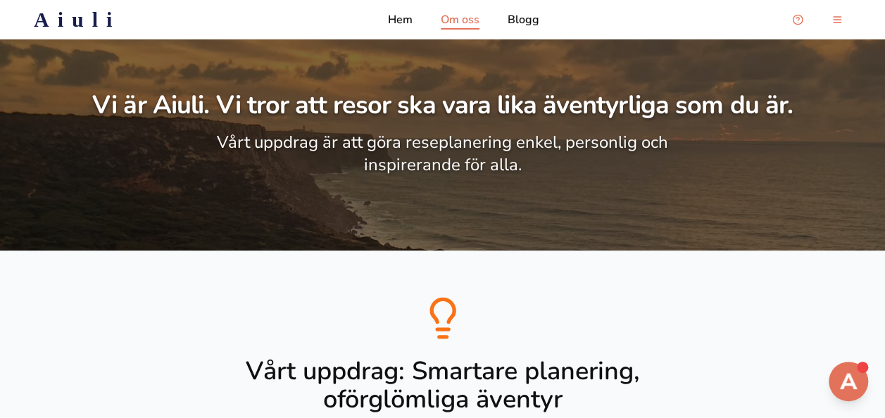
click at [499, 31] on div "Aiuli Hem Om oss Blogg" at bounding box center [442, 20] width 863 height 28
click at [537, 20] on p "Blogg" at bounding box center [524, 19] width 32 height 17
